Goal: Task Accomplishment & Management: Manage account settings

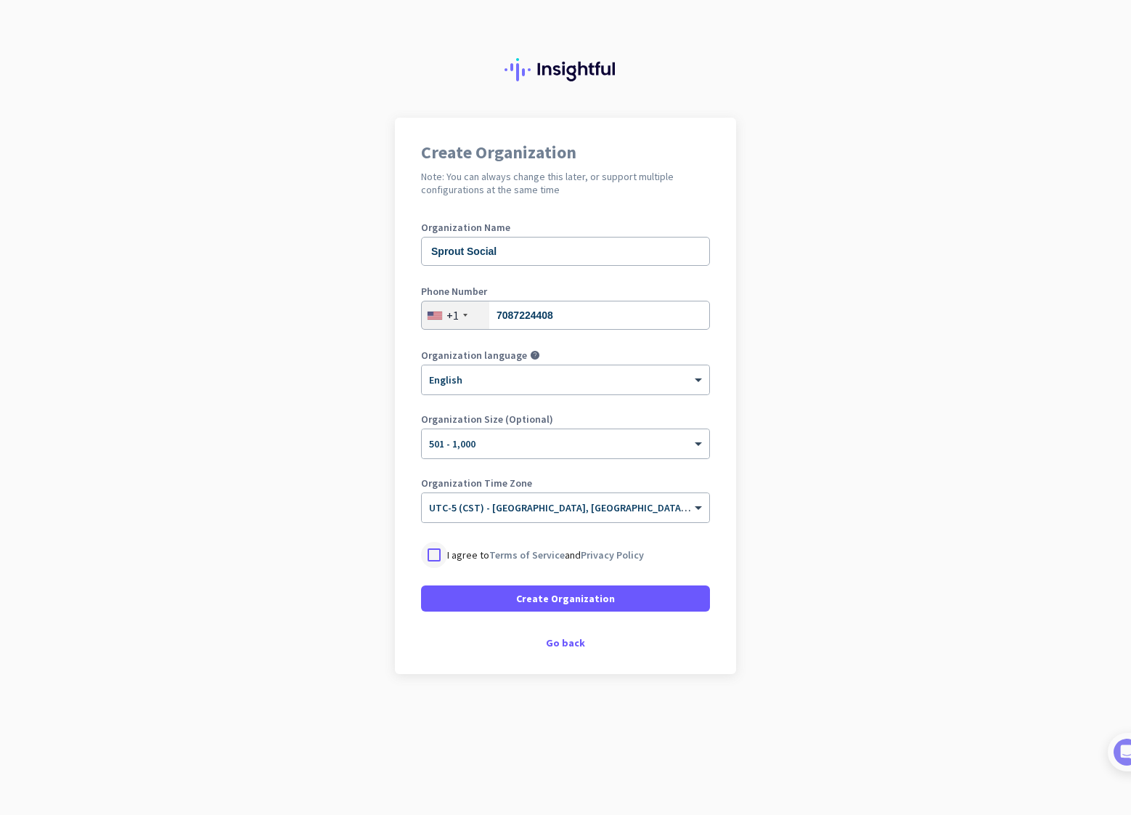
click at [430, 553] on div at bounding box center [434, 555] width 26 height 26
click at [574, 597] on span "Create Organization" at bounding box center [565, 598] width 99 height 15
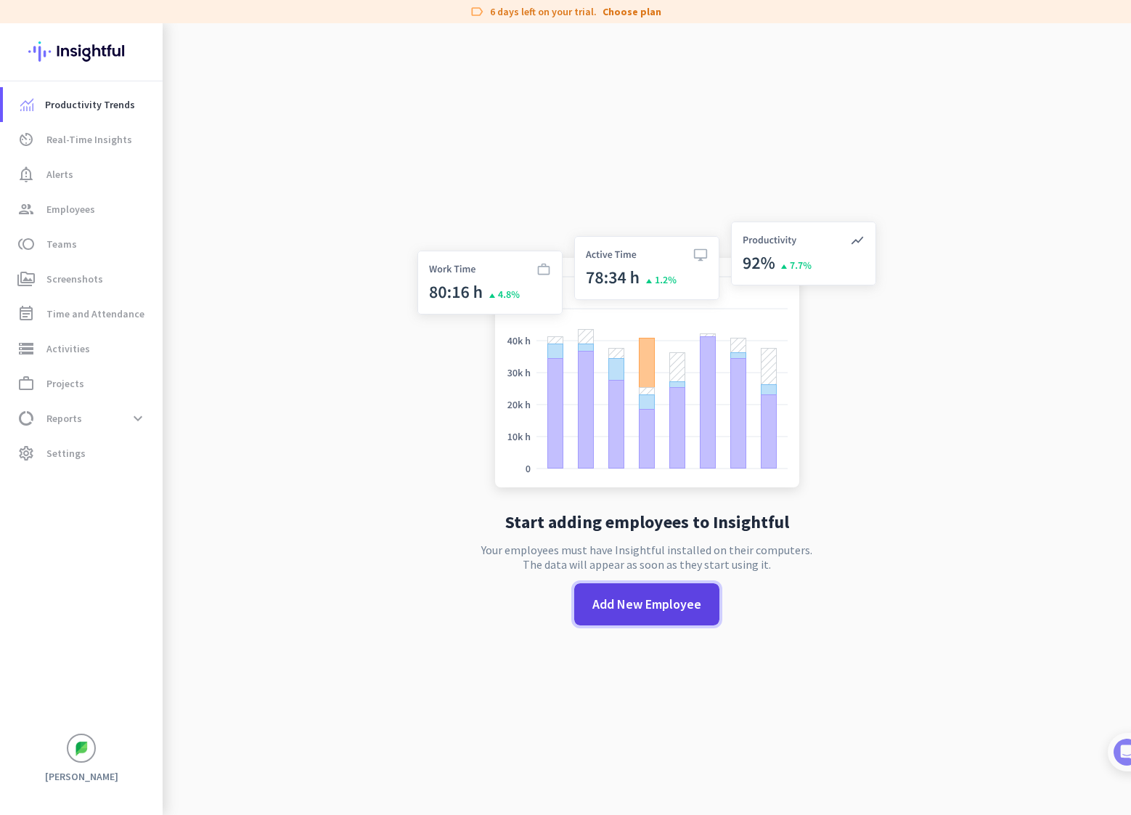
click at [659, 599] on span "Add New Employee" at bounding box center [647, 604] width 109 height 19
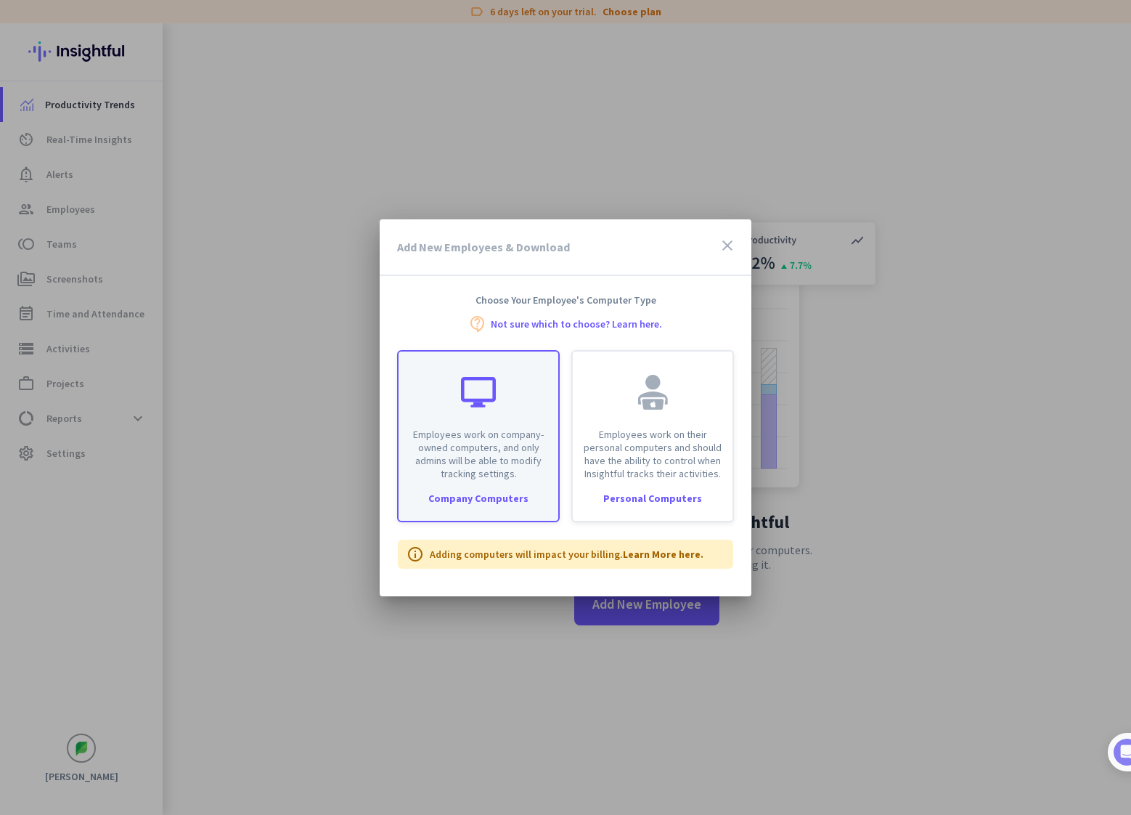
click at [443, 485] on div "Employees work on company-owned computers, and only admins will be able to modi…" at bounding box center [478, 436] width 163 height 172
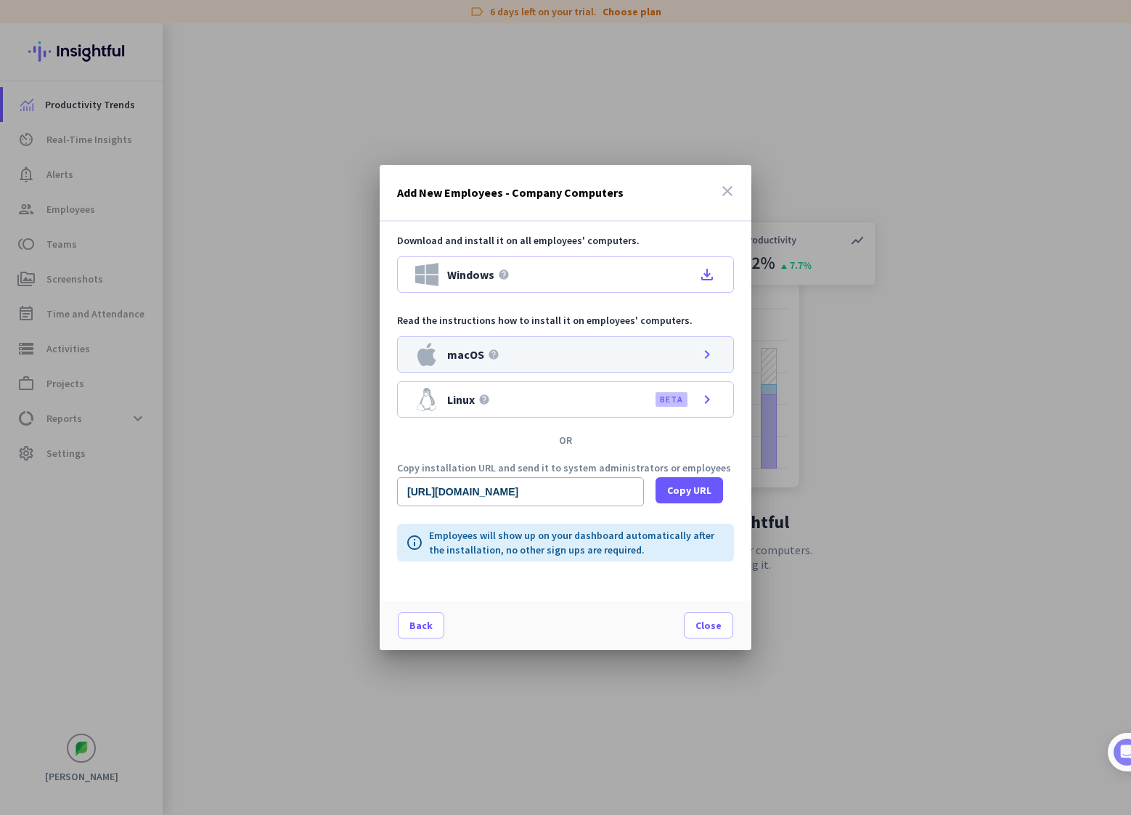
click at [571, 350] on div "macOS help chevron_right" at bounding box center [565, 354] width 337 height 36
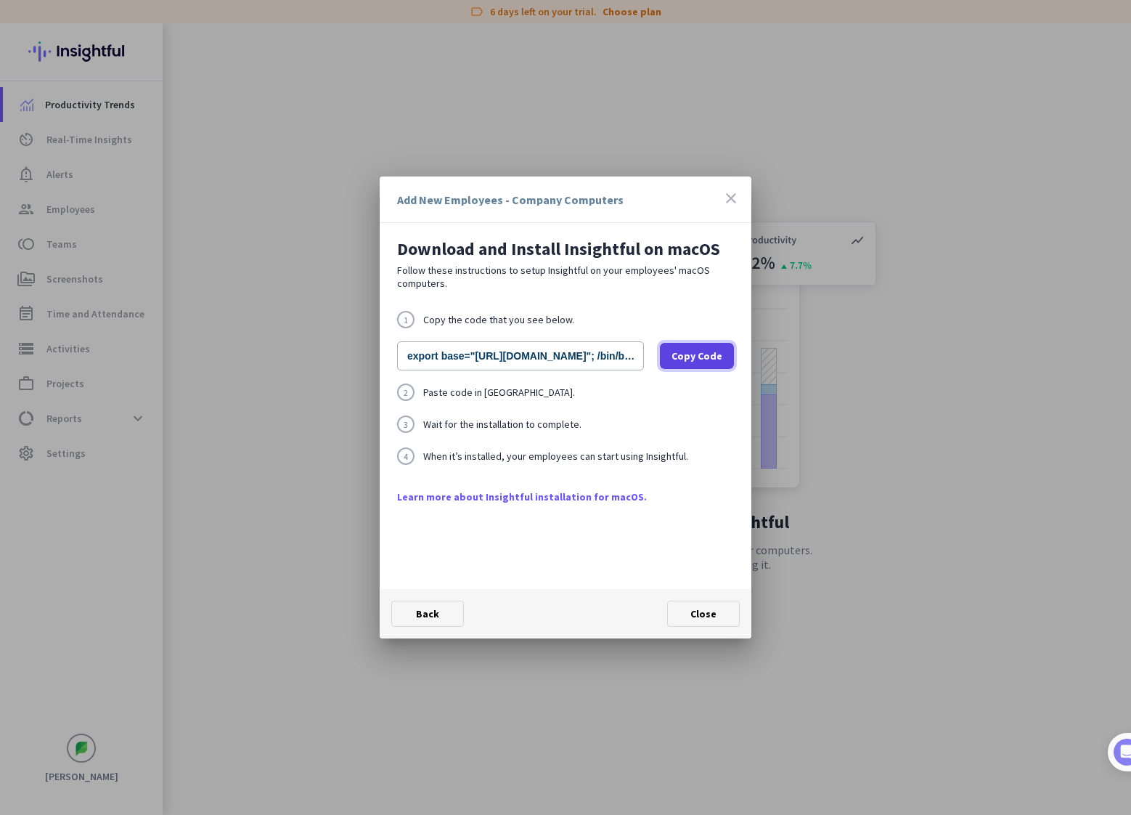
click at [685, 353] on span "Copy Code" at bounding box center [697, 356] width 51 height 15
click at [717, 611] on span at bounding box center [703, 613] width 71 height 35
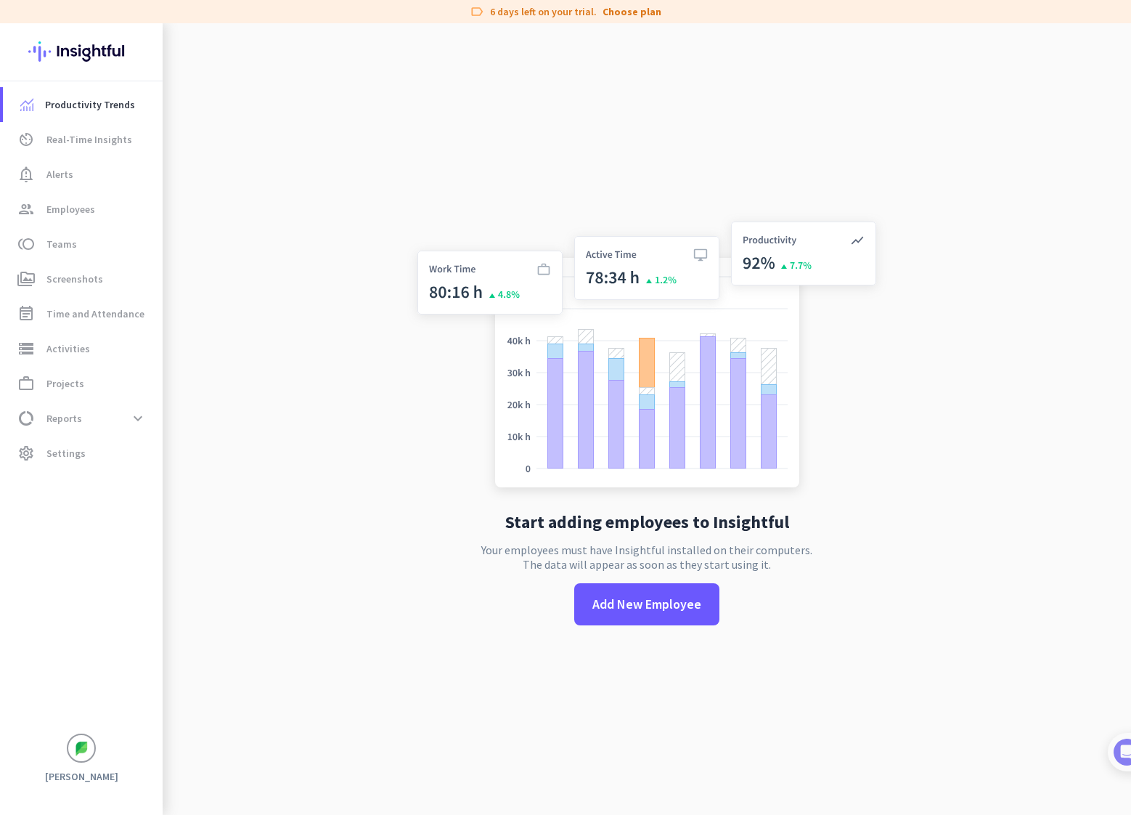
click at [250, 201] on app-no-employees "Start adding employees to Insightful Your employees must have Insightful instal…" at bounding box center [647, 430] width 969 height 815
click at [629, 15] on link "Choose plan" at bounding box center [632, 11] width 59 height 15
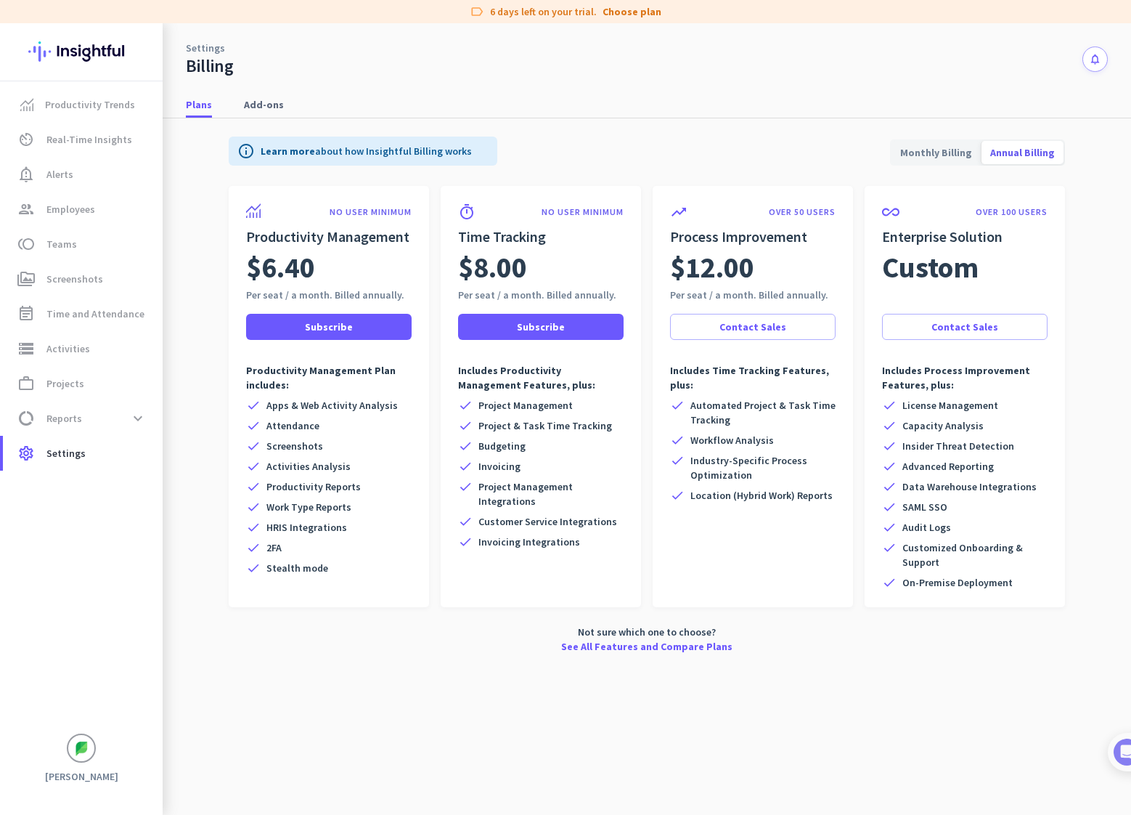
click at [939, 153] on span "Monthly Billing" at bounding box center [936, 152] width 89 height 35
click at [659, 642] on link "See All Features and Compare Plans" at bounding box center [646, 646] width 171 height 15
click at [83, 108] on span "Productivity Trends" at bounding box center [90, 104] width 90 height 17
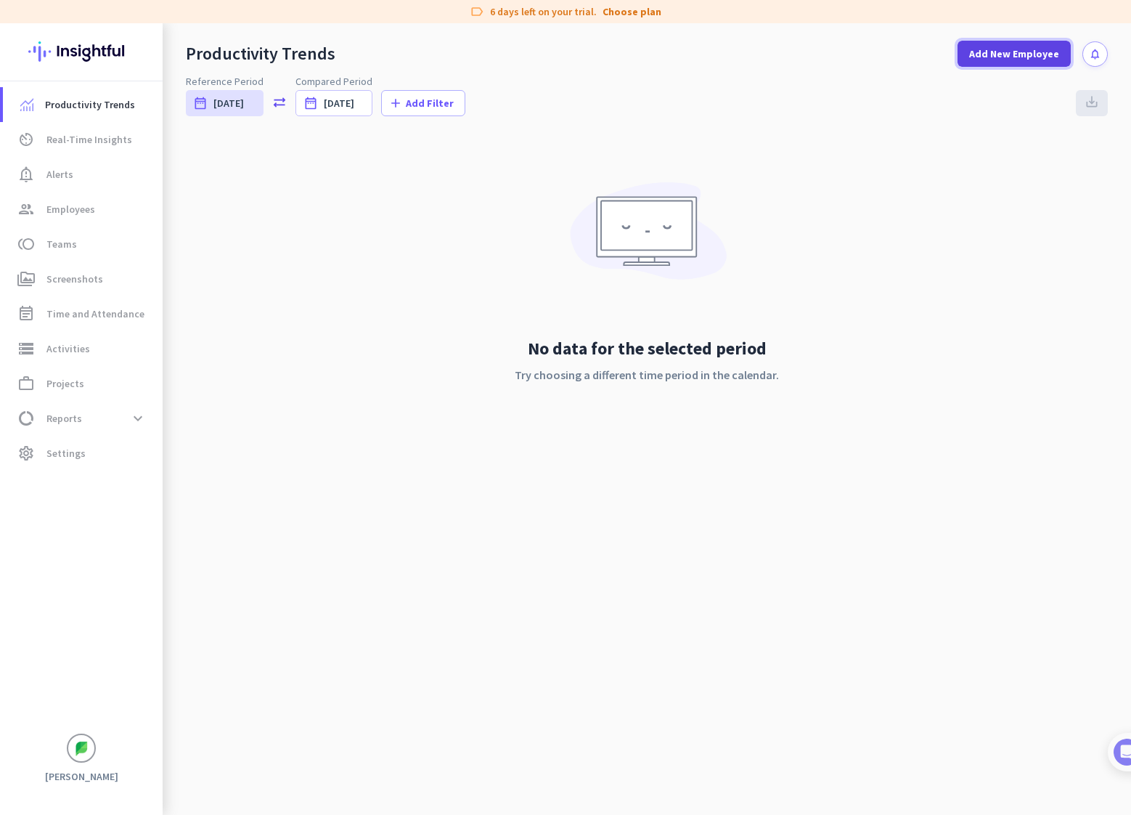
click at [997, 61] on span at bounding box center [1014, 53] width 113 height 35
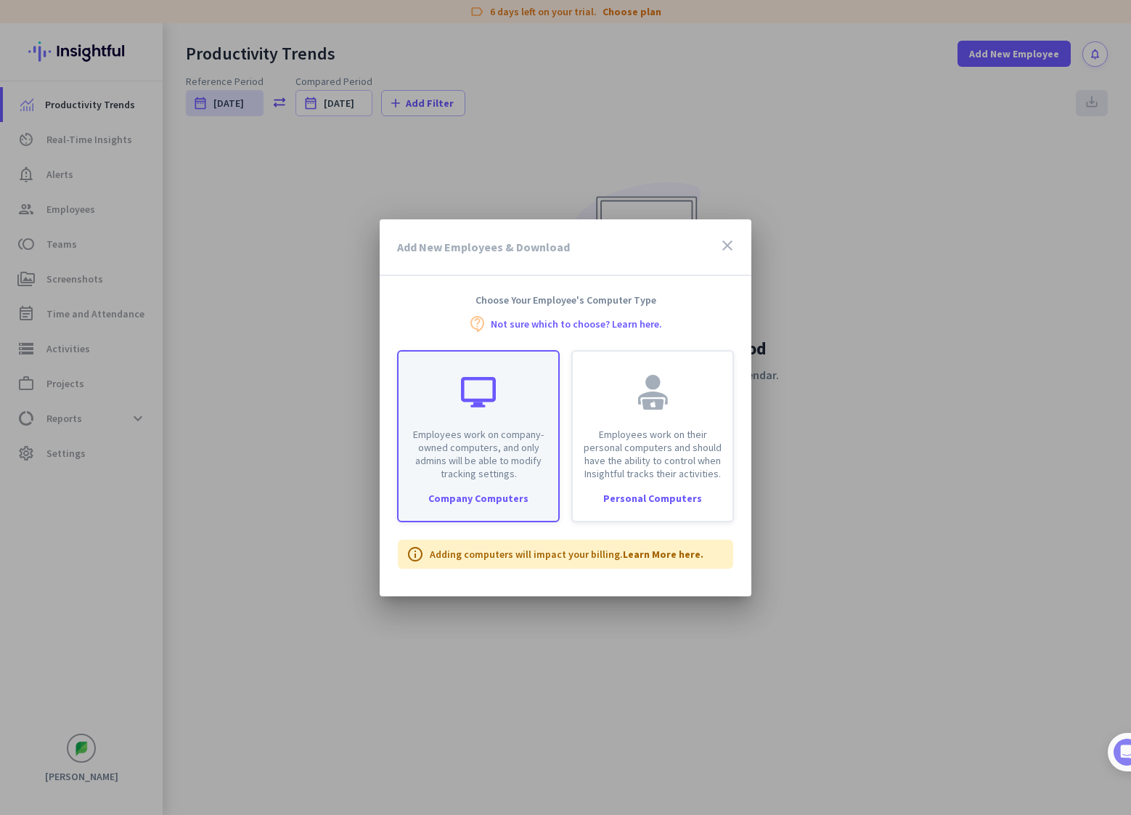
click at [473, 450] on p "Employees work on company-owned computers, and only admins will be able to modi…" at bounding box center [478, 454] width 142 height 52
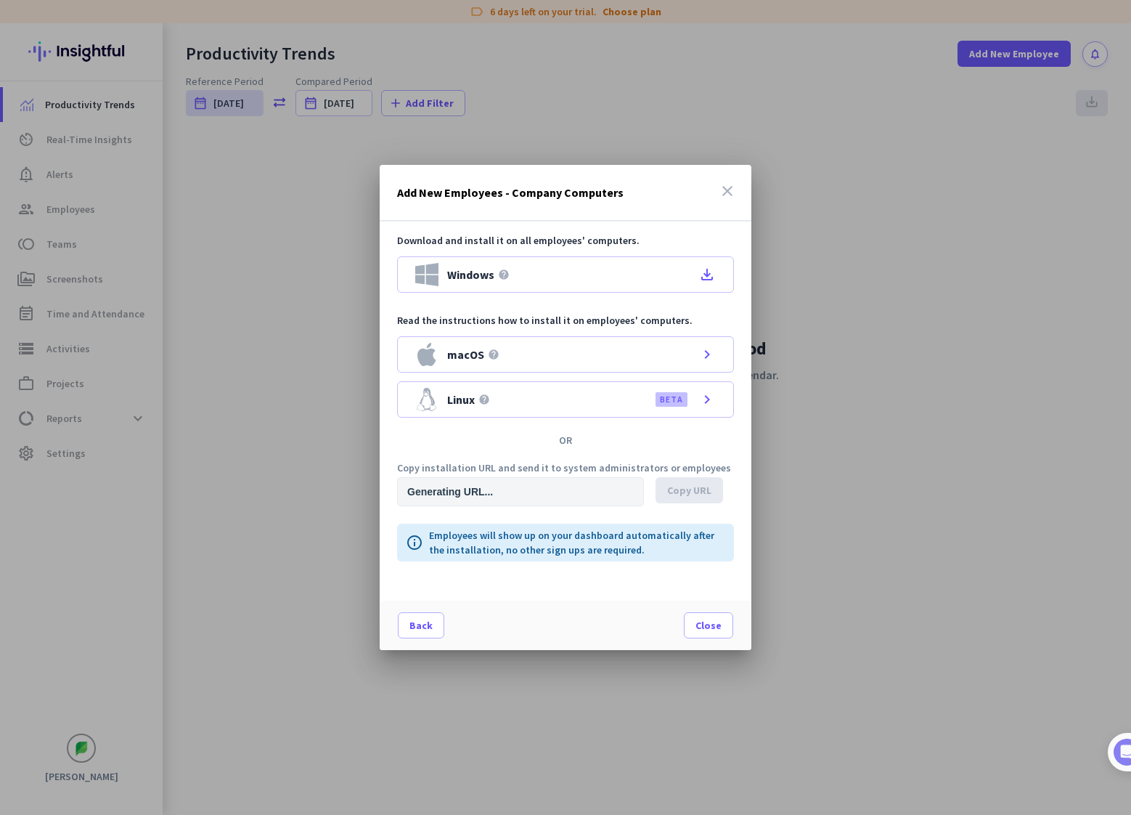
type input "[URL][DOMAIN_NAME]"
click at [608, 354] on div "macOS help chevron_right" at bounding box center [565, 354] width 337 height 36
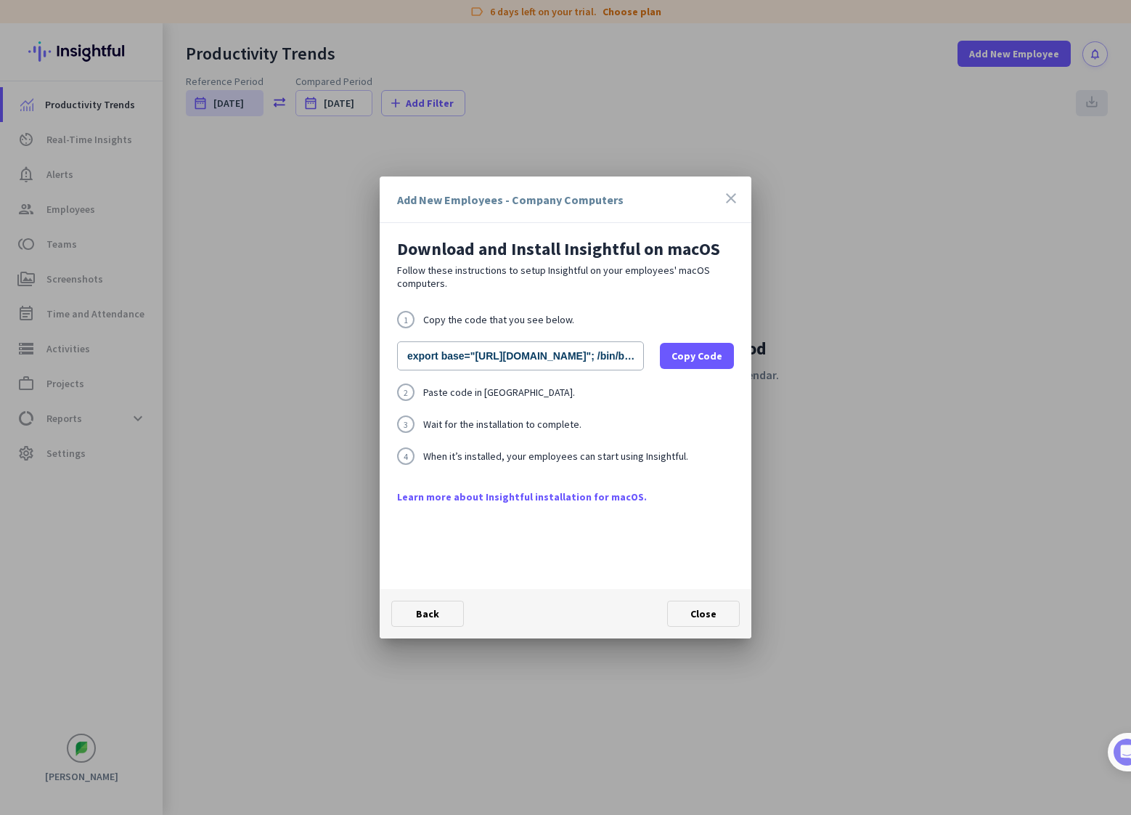
click at [693, 611] on span "Close" at bounding box center [704, 613] width 26 height 13
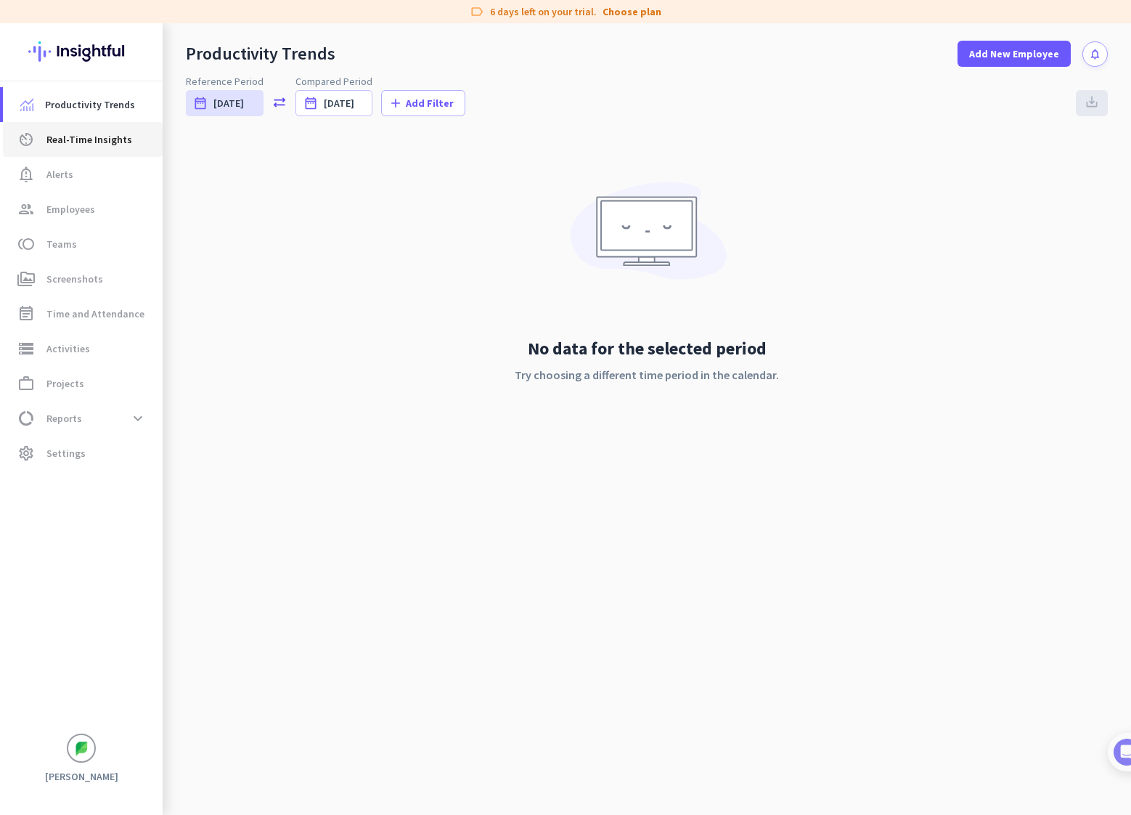
click at [95, 139] on span "Real-Time Insights" at bounding box center [89, 139] width 86 height 17
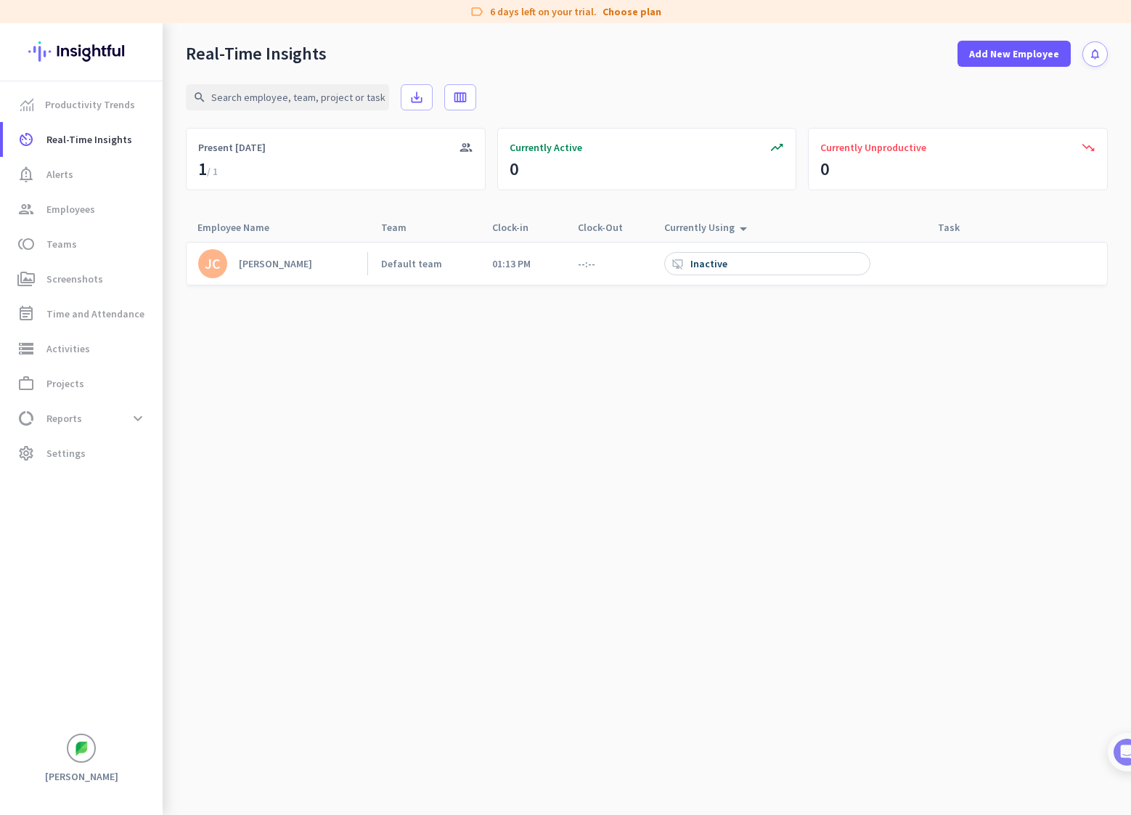
click at [744, 266] on div "desktop_access_disabled Inactive" at bounding box center [767, 263] width 206 height 23
click at [89, 203] on span "Employees" at bounding box center [70, 208] width 49 height 17
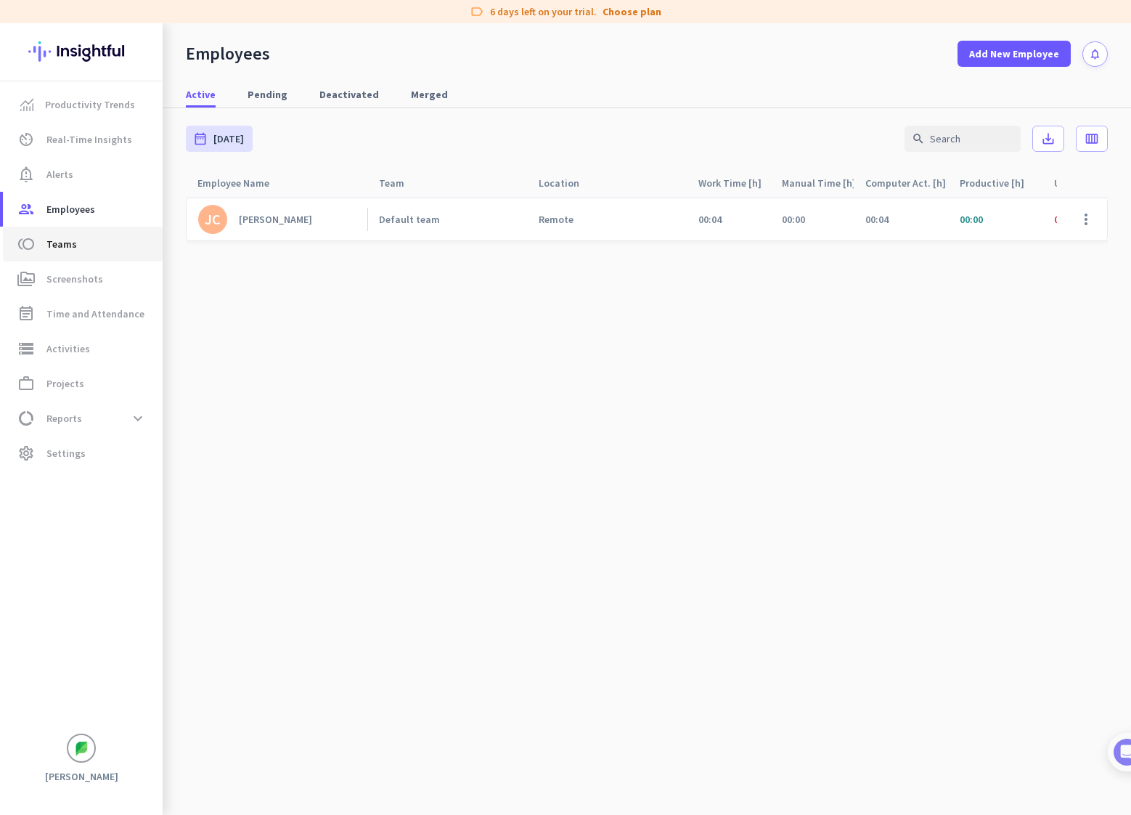
drag, startPoint x: 85, startPoint y: 244, endPoint x: 135, endPoint y: 312, distance: 84.1
click at [85, 245] on span "toll Teams" at bounding box center [83, 243] width 137 height 17
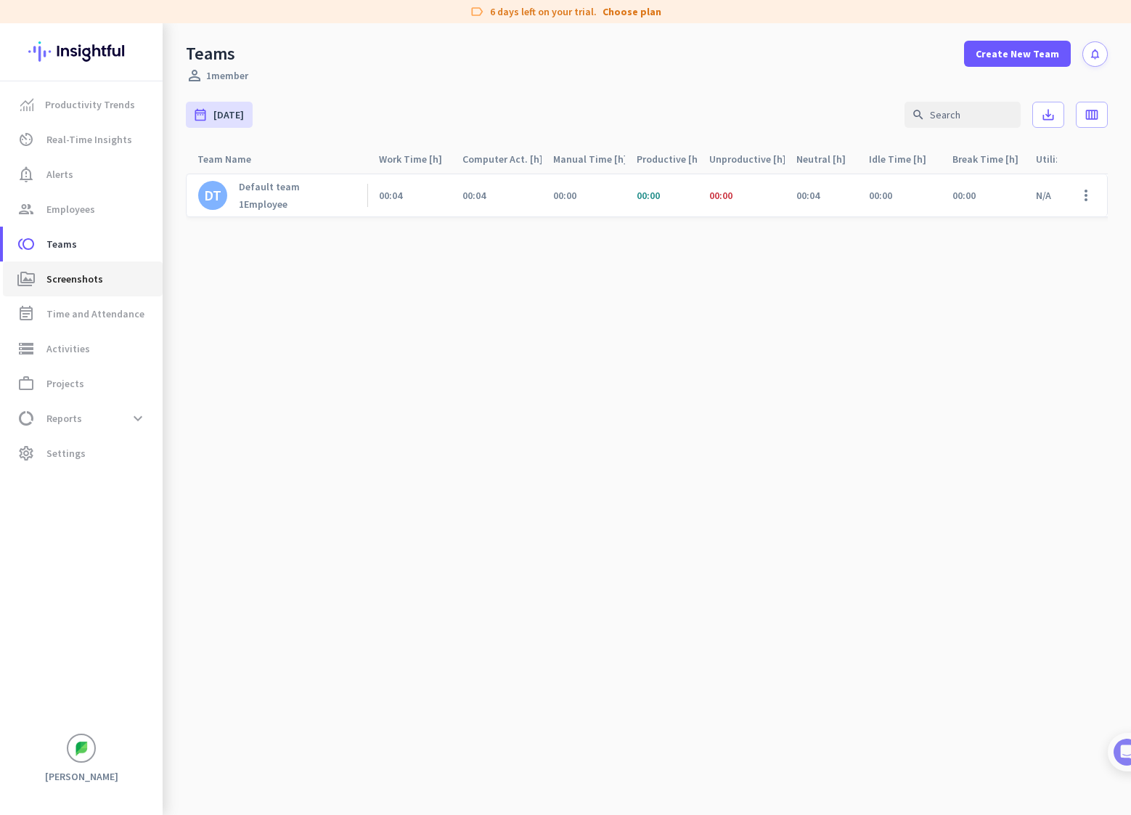
click at [104, 278] on span "perm_media Screenshots" at bounding box center [83, 278] width 137 height 17
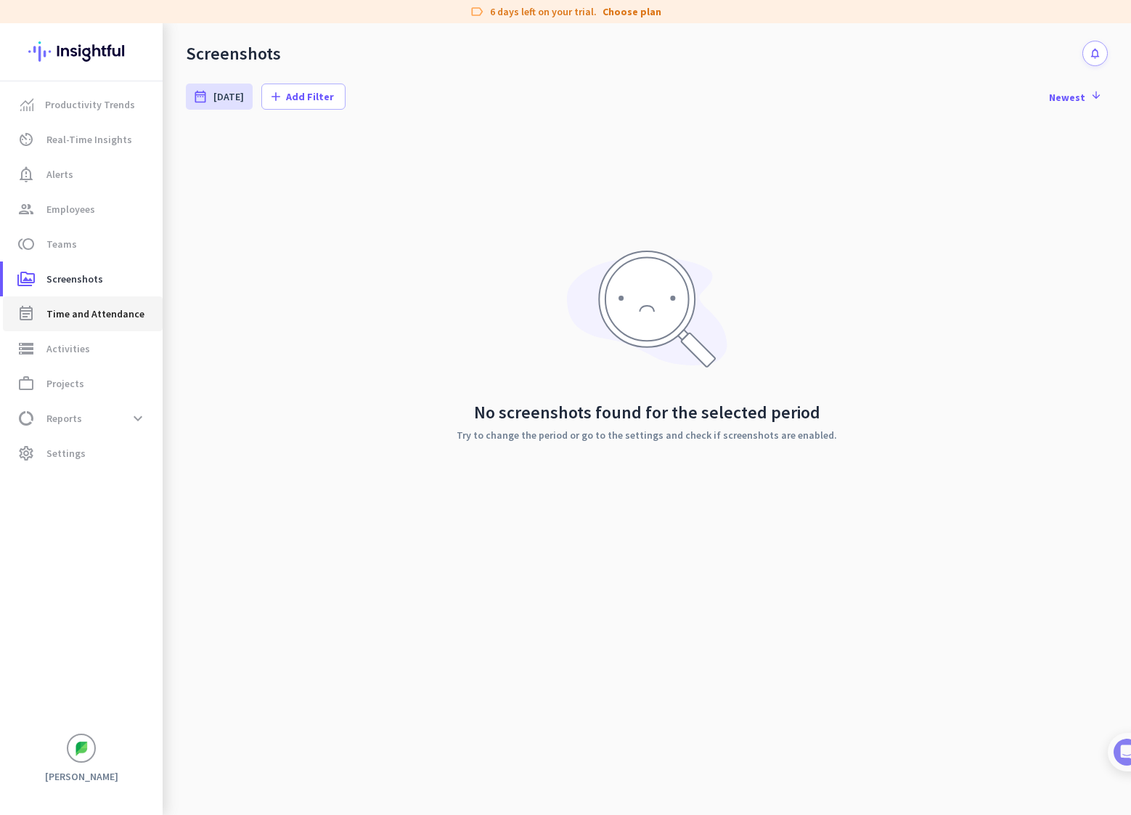
click at [107, 309] on span "Time and Attendance" at bounding box center [95, 313] width 98 height 17
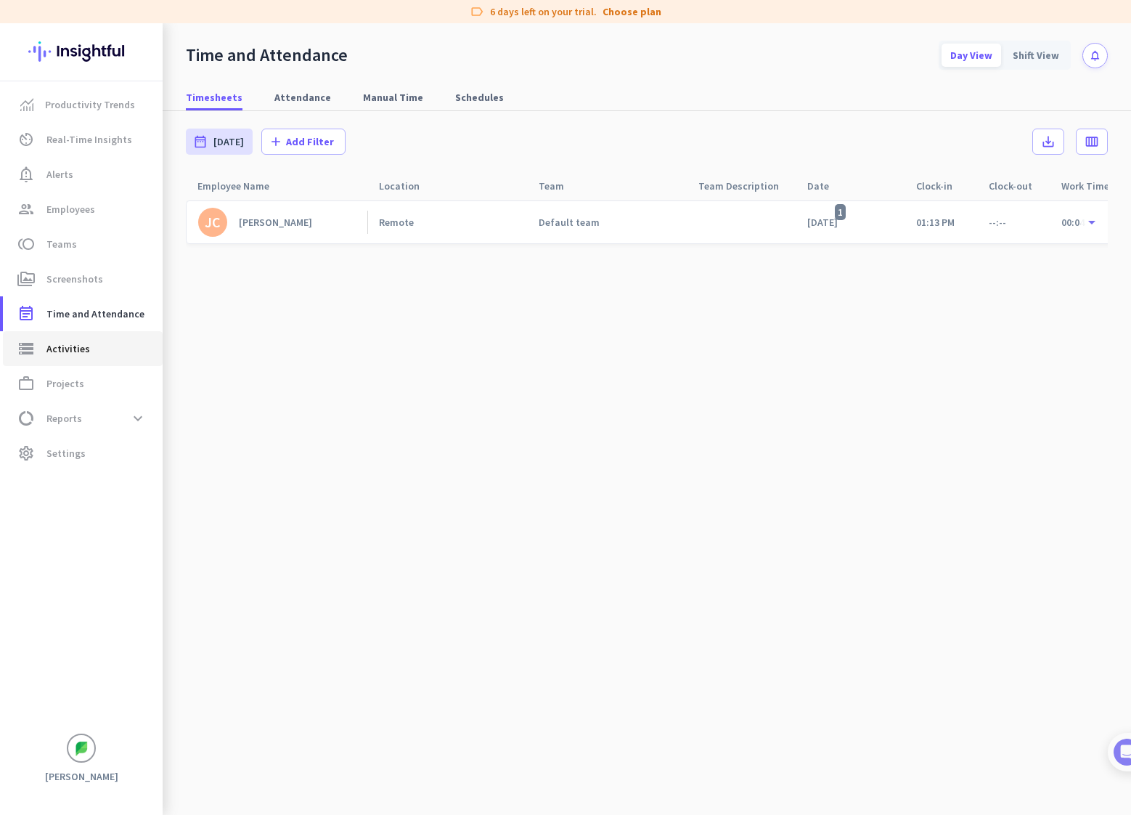
click at [98, 347] on span "storage Activities" at bounding box center [83, 348] width 137 height 17
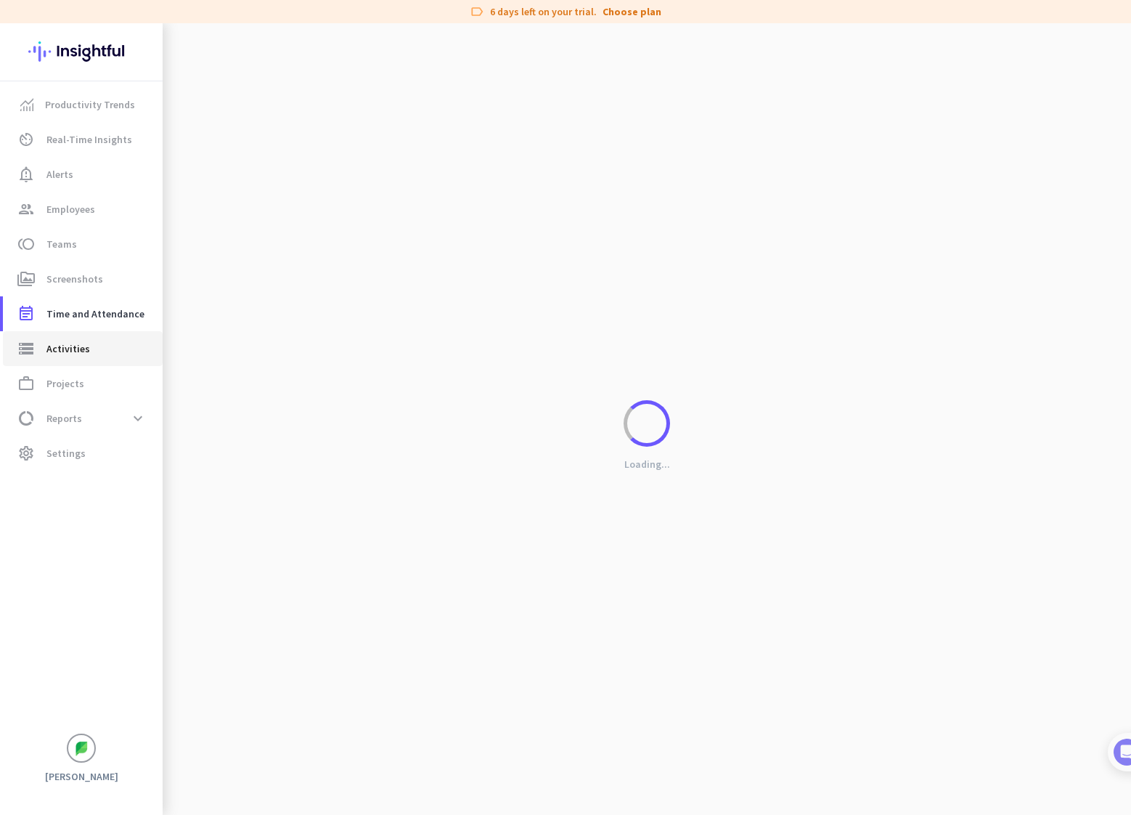
type input "[DATE]"
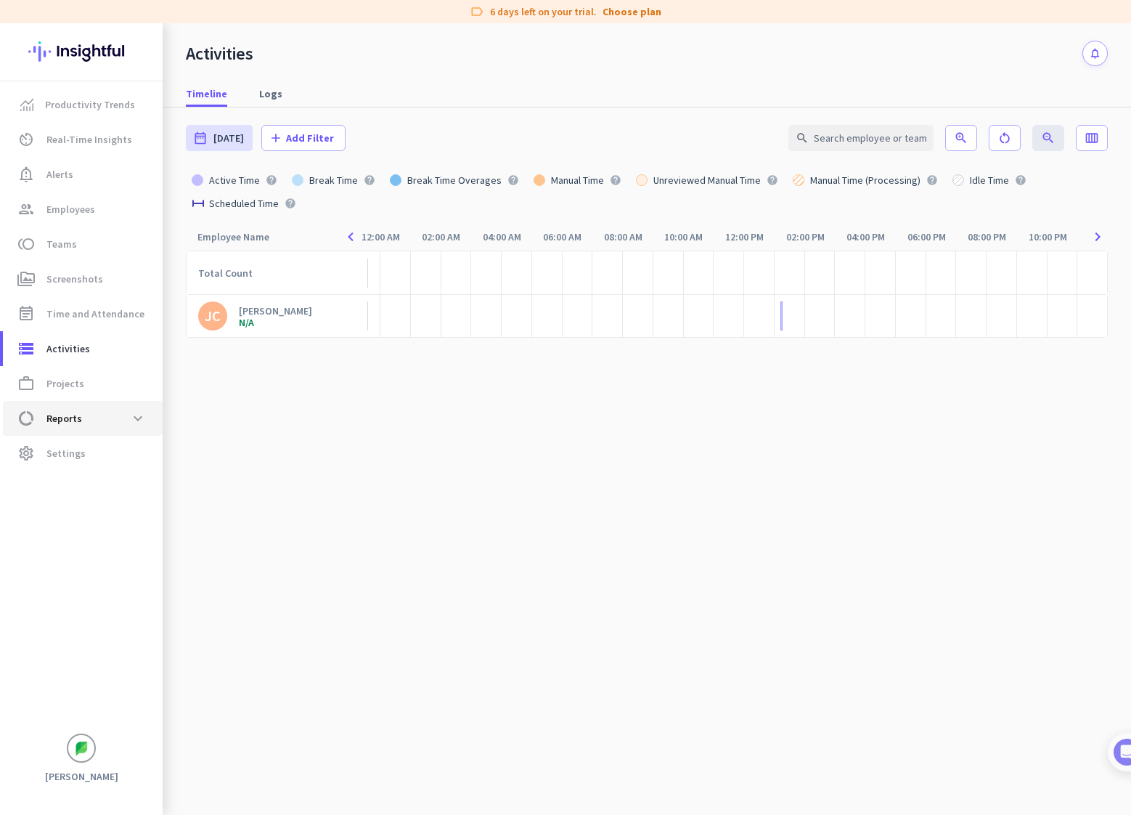
click at [52, 419] on span "Reports" at bounding box center [64, 418] width 36 height 17
type input "[DATE] - [DATE]"
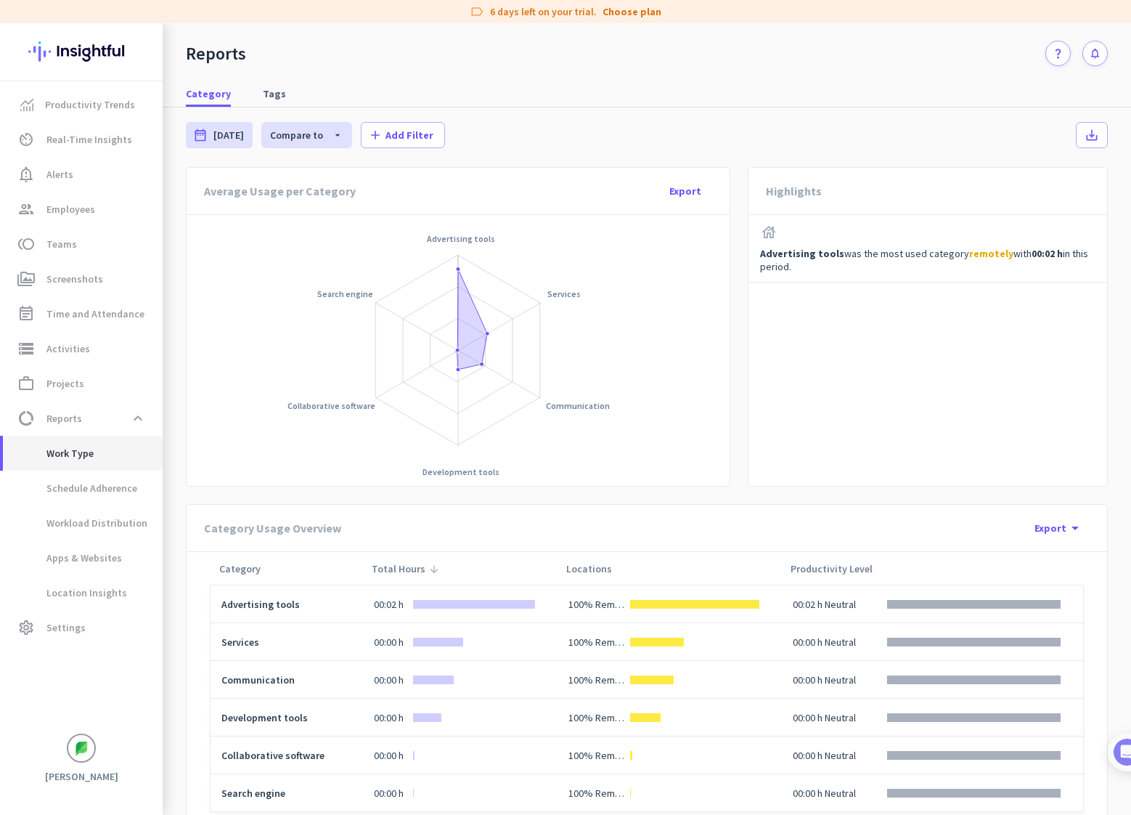
click at [70, 447] on span "Work Type" at bounding box center [54, 453] width 79 height 35
click at [73, 239] on span "Teams" at bounding box center [61, 243] width 30 height 17
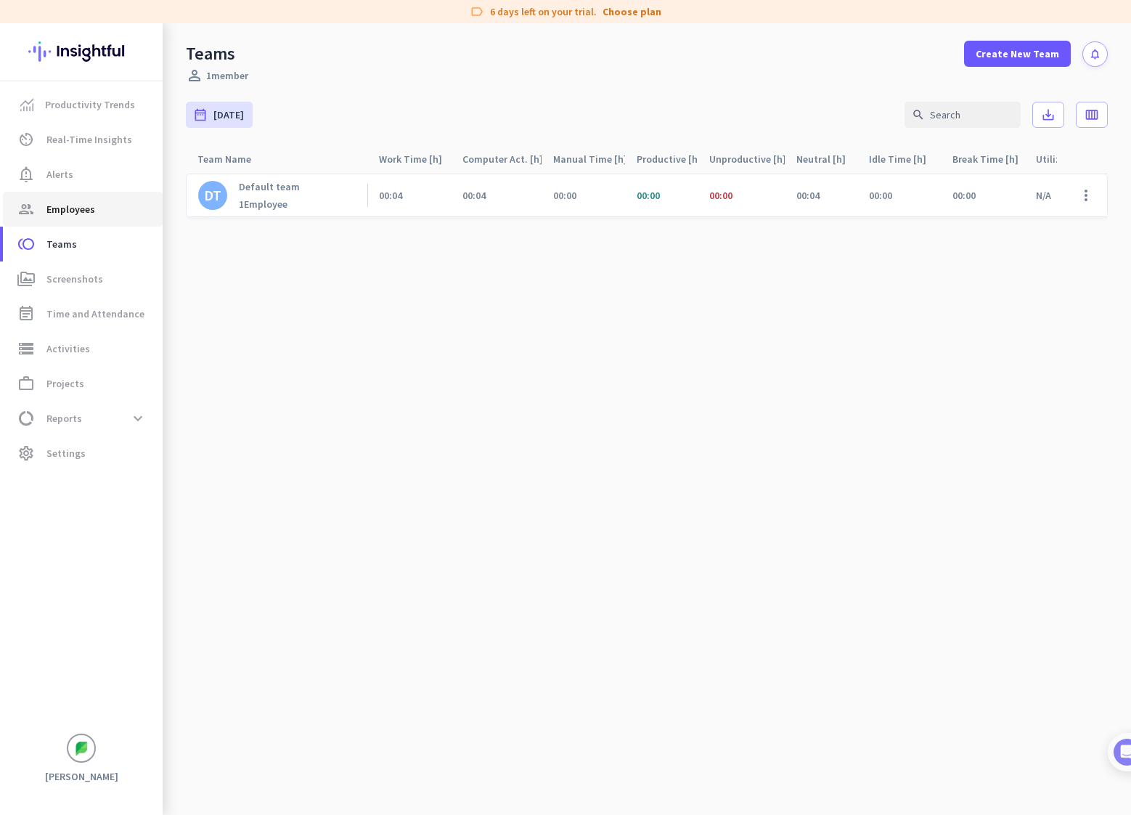
click at [72, 201] on span "Employees" at bounding box center [70, 208] width 49 height 17
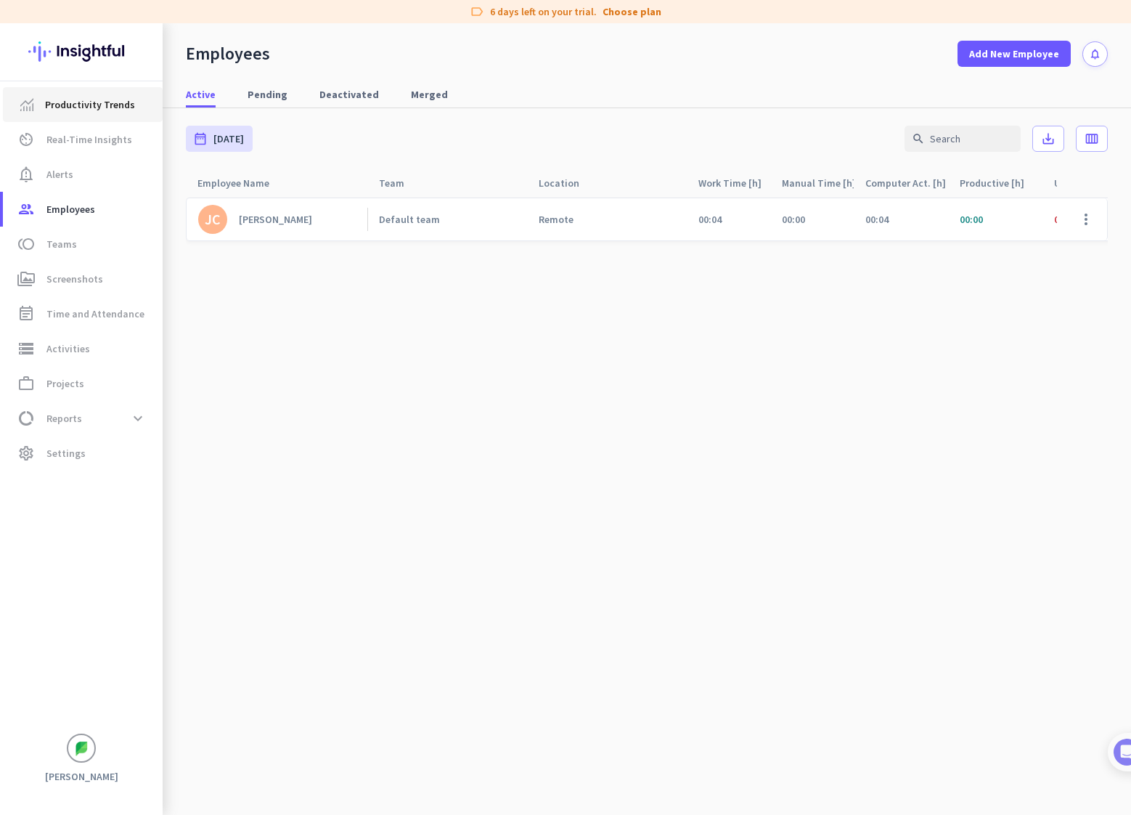
click at [79, 101] on span "Productivity Trends" at bounding box center [90, 104] width 90 height 17
